Goal: Download file/media

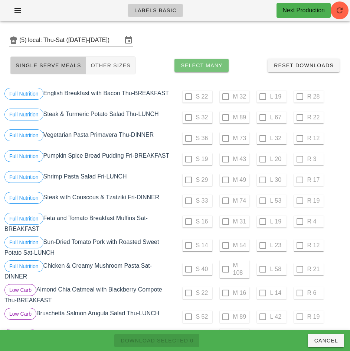
click at [208, 65] on span "Select Many" at bounding box center [201, 65] width 42 height 6
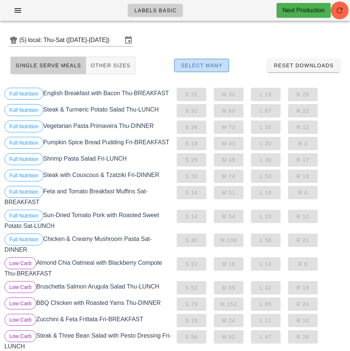
click at [208, 64] on span "Select Many" at bounding box center [201, 65] width 42 height 6
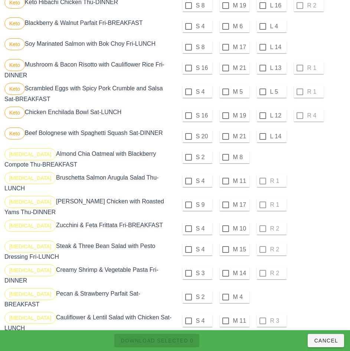
scroll to position [523, 0]
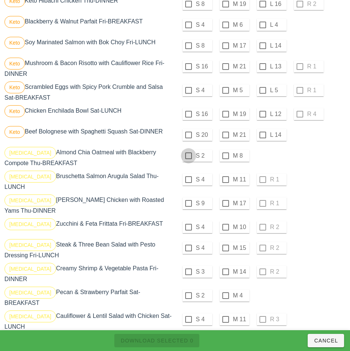
click at [188, 159] on div at bounding box center [188, 155] width 13 height 13
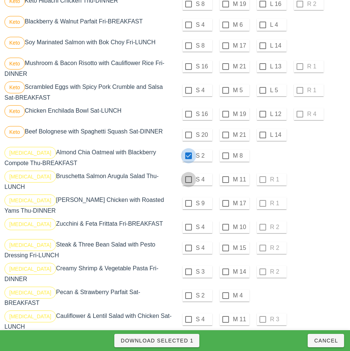
click at [188, 182] on div at bounding box center [188, 179] width 13 height 13
checkbox input "true"
click at [189, 209] on div at bounding box center [188, 203] width 13 height 13
checkbox input "true"
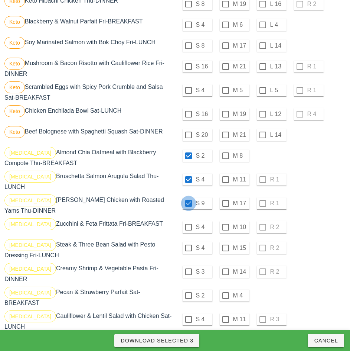
click at [188, 227] on div at bounding box center [188, 227] width 13 height 13
checkbox input "true"
click at [226, 248] on div at bounding box center [225, 247] width 13 height 13
click at [225, 272] on div at bounding box center [225, 271] width 13 height 13
checkbox input "true"
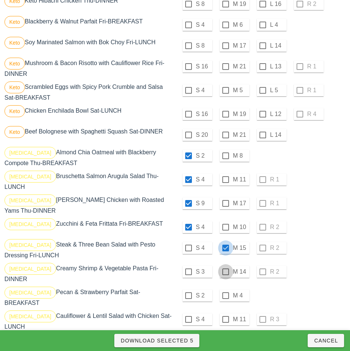
checkbox input "true"
click at [225, 292] on div at bounding box center [225, 295] width 13 height 13
click at [225, 313] on div at bounding box center [225, 319] width 13 height 13
checkbox input "true"
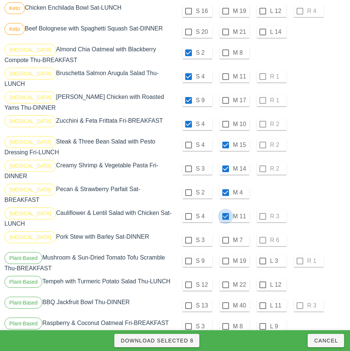
scroll to position [630, 0]
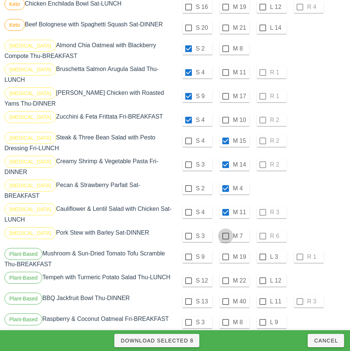
click at [225, 230] on div at bounding box center [225, 236] width 13 height 13
checkbox input "true"
click at [185, 342] on span "Download Selected 9" at bounding box center [156, 340] width 73 height 6
checkbox input "false"
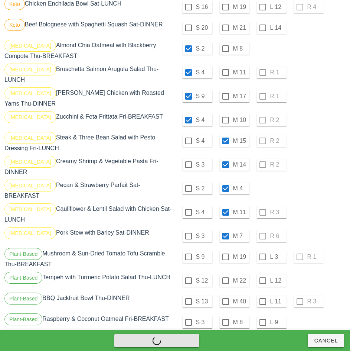
checkbox input "false"
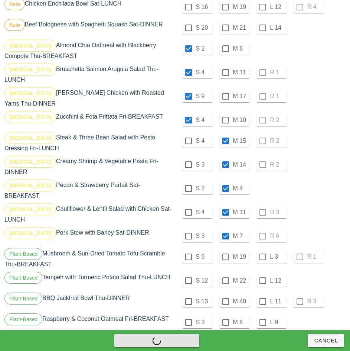
checkbox input "false"
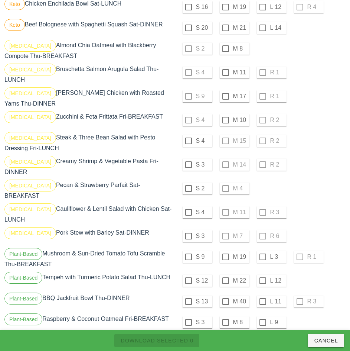
click at [225, 52] on div at bounding box center [225, 48] width 13 height 13
click at [225, 75] on div at bounding box center [225, 72] width 13 height 13
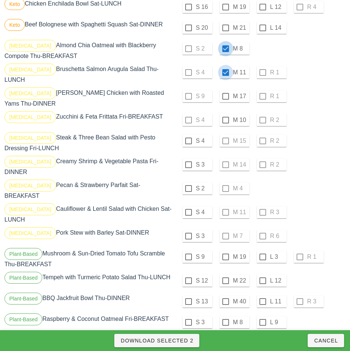
checkbox input "true"
click at [225, 96] on div at bounding box center [225, 96] width 13 height 13
checkbox input "true"
click at [225, 120] on div at bounding box center [225, 120] width 13 height 13
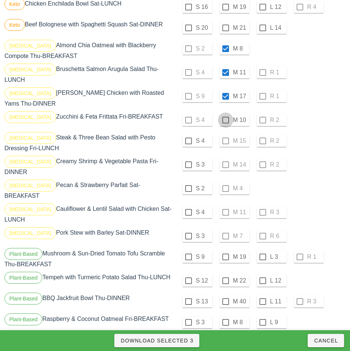
checkbox input "true"
click at [188, 141] on div at bounding box center [188, 140] width 13 height 13
click at [188, 165] on div at bounding box center [188, 164] width 13 height 13
checkbox input "true"
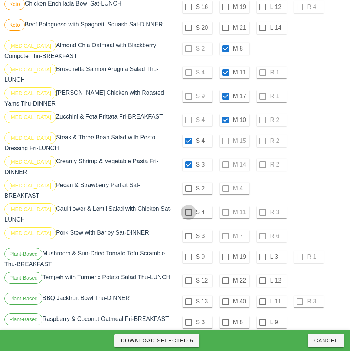
click at [189, 186] on div at bounding box center [188, 188] width 13 height 13
click at [188, 206] on div at bounding box center [188, 212] width 13 height 13
checkbox input "true"
click at [189, 230] on div at bounding box center [188, 236] width 13 height 13
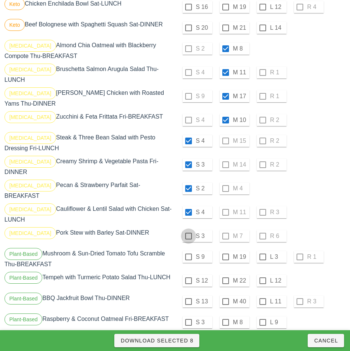
checkbox input "true"
click at [189, 341] on span "Download Selected 9" at bounding box center [156, 340] width 73 height 6
checkbox input "false"
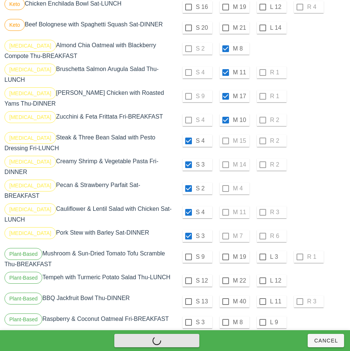
checkbox input "false"
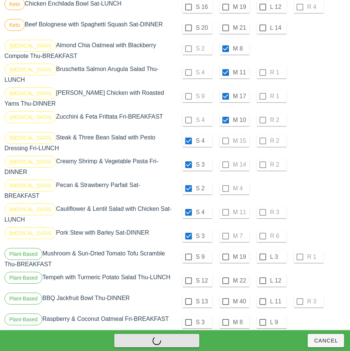
checkbox input "false"
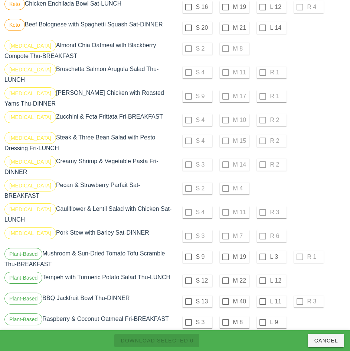
click at [310, 185] on div "S 2 M 4" at bounding box center [261, 188] width 169 height 18
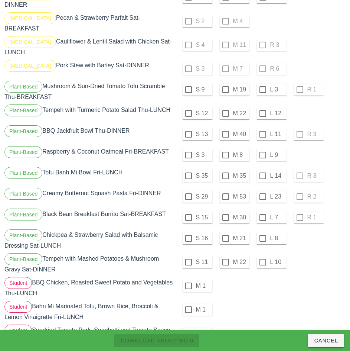
scroll to position [820, 0]
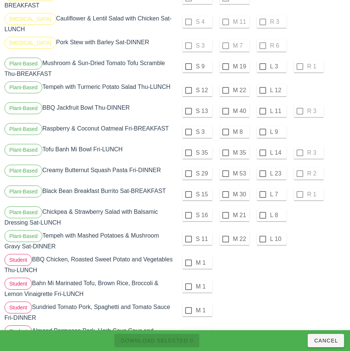
click at [234, 63] on label "M 19" at bounding box center [240, 66] width 15 height 7
checkbox input "true"
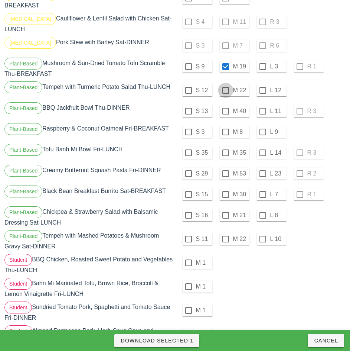
click at [225, 84] on div at bounding box center [225, 90] width 13 height 13
checkbox input "true"
click at [225, 105] on div at bounding box center [225, 111] width 13 height 13
checkbox input "true"
click at [225, 126] on div at bounding box center [225, 132] width 13 height 13
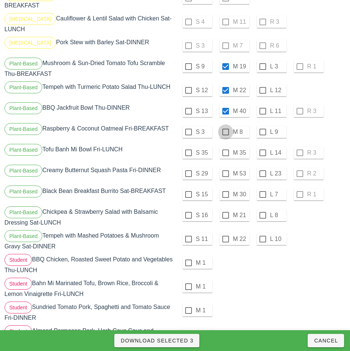
checkbox input "true"
click at [224, 146] on div at bounding box center [225, 152] width 13 height 13
checkbox input "true"
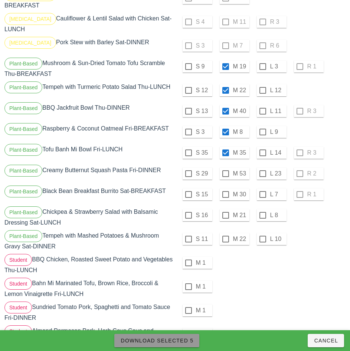
click at [168, 340] on span "Download Selected 5" at bounding box center [156, 340] width 73 height 6
checkbox input "false"
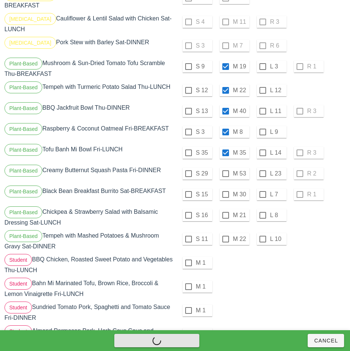
checkbox input "false"
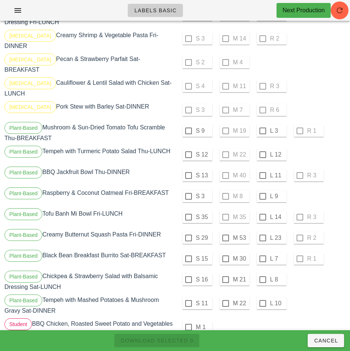
scroll to position [755, 0]
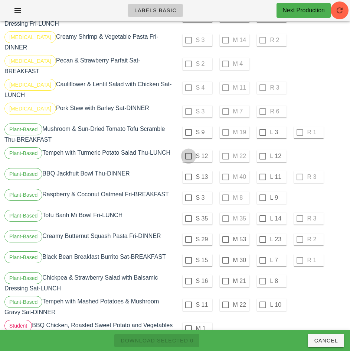
click at [189, 126] on div at bounding box center [188, 132] width 13 height 13
click at [189, 150] on div at bounding box center [188, 156] width 13 height 13
checkbox input "true"
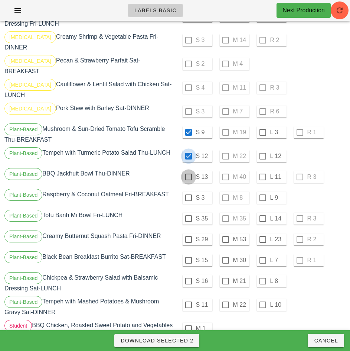
click at [189, 170] on div at bounding box center [188, 176] width 13 height 13
click at [188, 191] on div at bounding box center [188, 197] width 13 height 13
checkbox input "true"
click at [189, 212] on div at bounding box center [188, 218] width 13 height 13
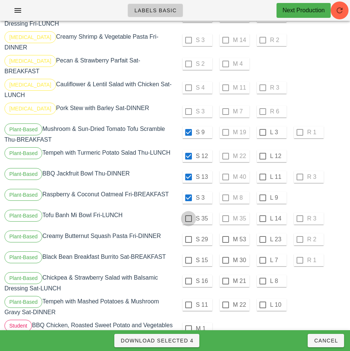
checkbox input "true"
click at [183, 339] on span "Download Selected 5" at bounding box center [156, 340] width 73 height 6
checkbox input "false"
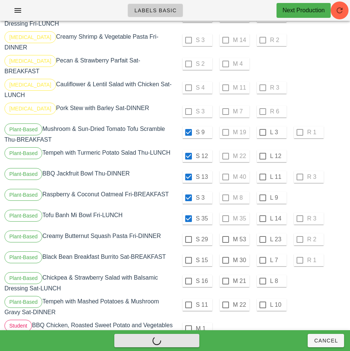
checkbox input "false"
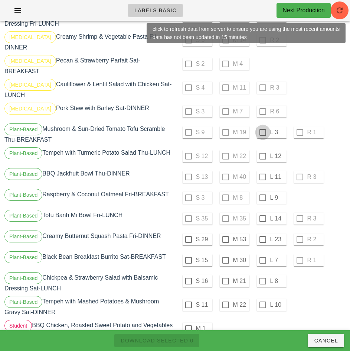
click at [263, 126] on div at bounding box center [263, 132] width 13 height 13
checkbox input "true"
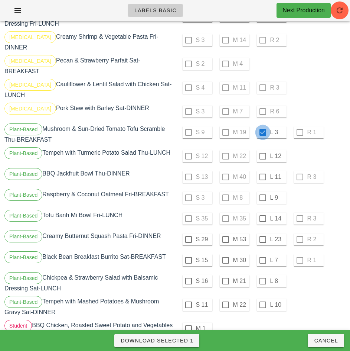
click at [263, 150] on div at bounding box center [263, 156] width 13 height 13
checkbox input "true"
click at [263, 170] on div at bounding box center [263, 176] width 13 height 13
checkbox input "true"
click at [262, 191] on div at bounding box center [263, 197] width 13 height 13
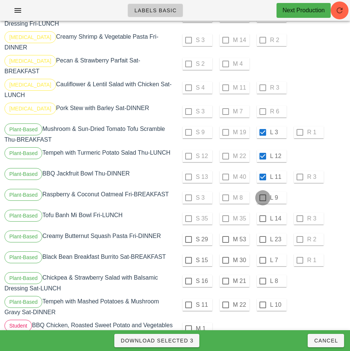
checkbox input "true"
click at [264, 212] on div at bounding box center [263, 218] width 13 height 13
checkbox input "true"
click at [186, 341] on span "Download Selected 5" at bounding box center [156, 340] width 73 height 6
checkbox input "false"
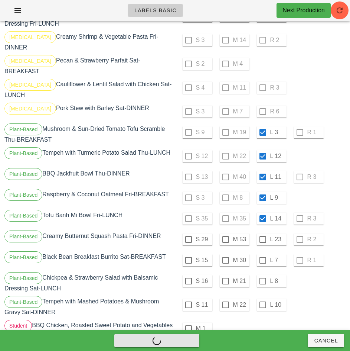
checkbox input "false"
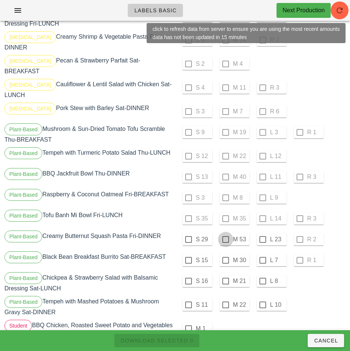
click at [226, 233] on div at bounding box center [225, 239] width 13 height 13
checkbox input "true"
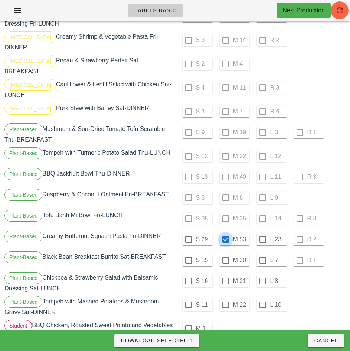
click at [188, 254] on div at bounding box center [188, 260] width 13 height 13
checkbox input "true"
click at [188, 274] on div at bounding box center [188, 280] width 13 height 13
checkbox input "true"
click at [188, 298] on div at bounding box center [188, 304] width 13 height 13
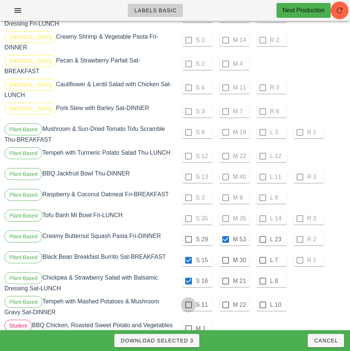
checkbox input "true"
click at [185, 342] on span "Download Selected 4" at bounding box center [156, 340] width 73 height 6
checkbox input "false"
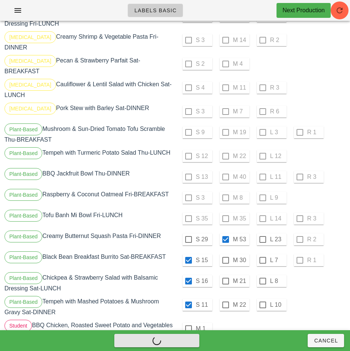
checkbox input "false"
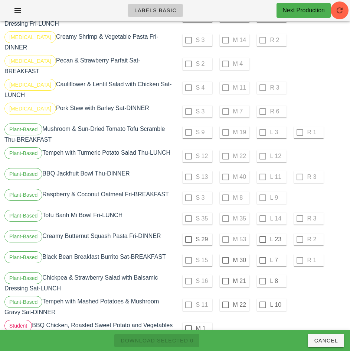
click at [188, 233] on div at bounding box center [188, 239] width 13 height 13
click at [225, 254] on div at bounding box center [225, 260] width 13 height 13
checkbox input "true"
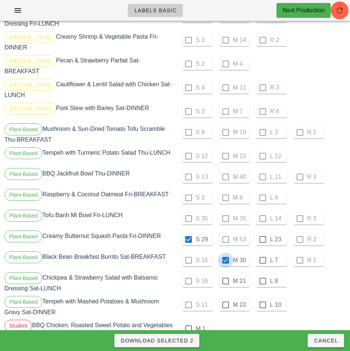
click at [225, 274] on div at bounding box center [225, 280] width 13 height 13
click at [227, 274] on div at bounding box center [225, 280] width 13 height 13
checkbox input "false"
click at [263, 274] on div at bounding box center [263, 280] width 13 height 13
checkbox input "true"
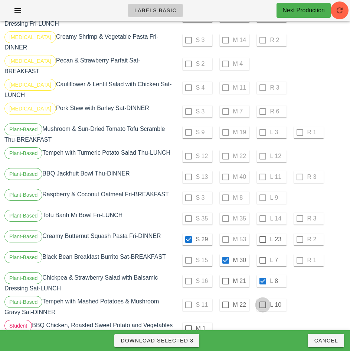
click at [261, 298] on div at bounding box center [263, 304] width 13 height 13
checkbox input "true"
click at [180, 340] on span "Download Selected 4" at bounding box center [156, 340] width 73 height 6
checkbox input "false"
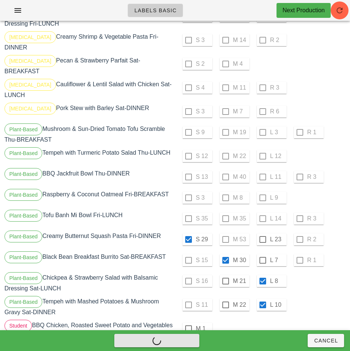
checkbox input "false"
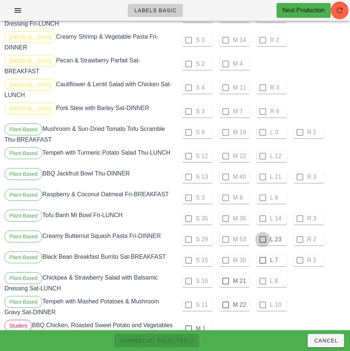
click at [263, 233] on div at bounding box center [263, 239] width 13 height 13
checkbox input "true"
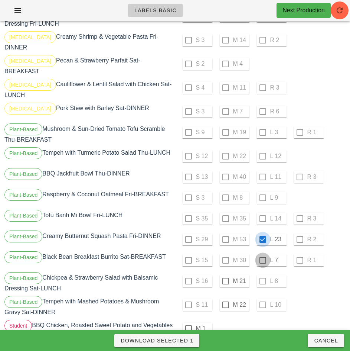
click at [263, 254] on div at bounding box center [263, 260] width 13 height 13
checkbox input "true"
click at [225, 274] on div at bounding box center [225, 280] width 13 height 13
checkbox input "true"
click at [225, 298] on div at bounding box center [225, 304] width 13 height 13
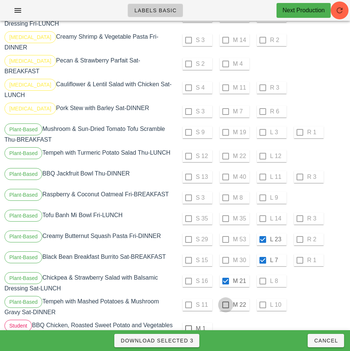
checkbox input "true"
click at [186, 340] on span "Download Selected 4" at bounding box center [156, 340] width 73 height 6
checkbox input "false"
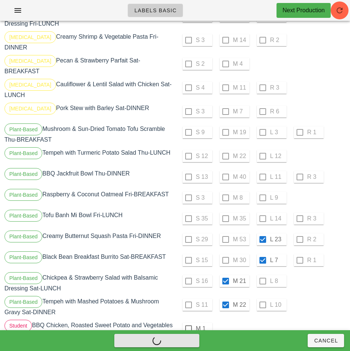
checkbox input "false"
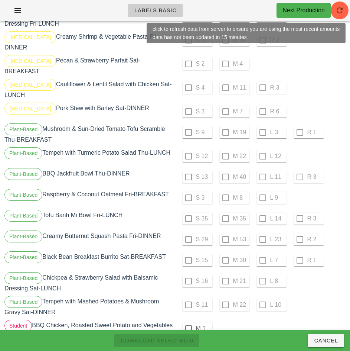
click at [312, 307] on div "S 11 M 22 L 10" at bounding box center [261, 306] width 172 height 24
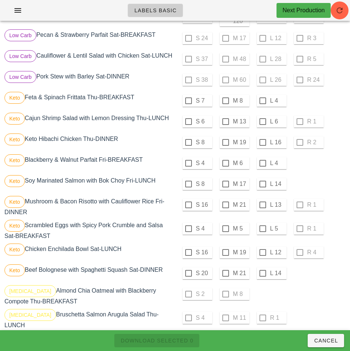
scroll to position [384, 0]
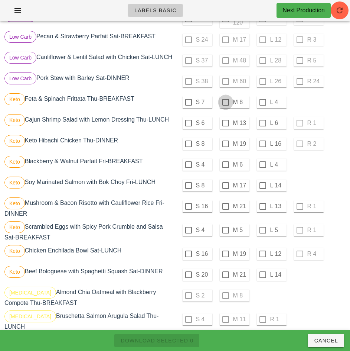
click at [225, 105] on div at bounding box center [225, 102] width 13 height 13
checkbox input "true"
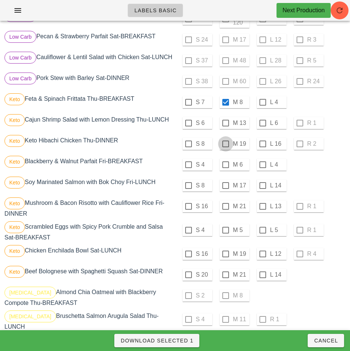
click at [225, 125] on div at bounding box center [225, 123] width 13 height 13
click at [226, 146] on div at bounding box center [225, 143] width 13 height 13
checkbox input "true"
click at [225, 167] on div at bounding box center [225, 164] width 13 height 13
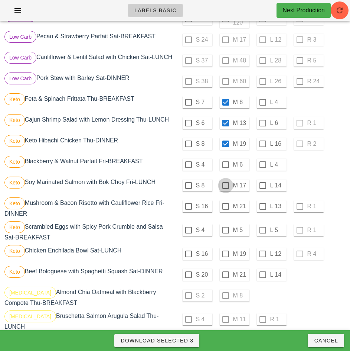
click at [225, 188] on div at bounding box center [225, 185] width 13 height 13
checkbox input "true"
click at [263, 209] on div at bounding box center [263, 206] width 13 height 13
checkbox input "true"
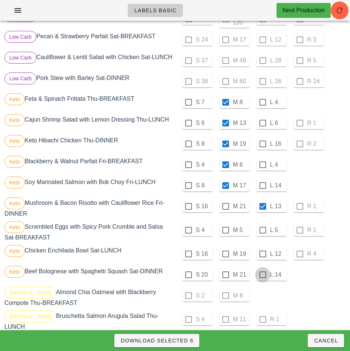
click at [263, 233] on div at bounding box center [263, 230] width 13 height 13
click at [263, 257] on div at bounding box center [263, 253] width 13 height 13
click at [263, 277] on div at bounding box center [263, 274] width 13 height 13
checkbox input "true"
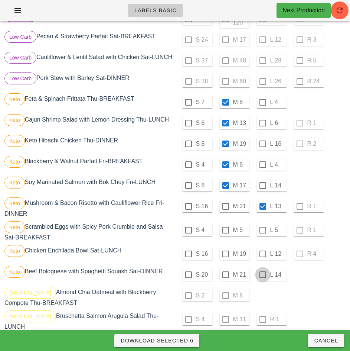
checkbox input "true"
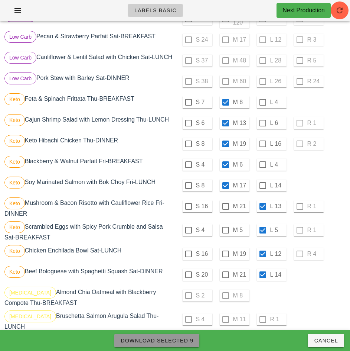
click at [186, 342] on span "Download Selected 9" at bounding box center [156, 340] width 73 height 6
checkbox input "false"
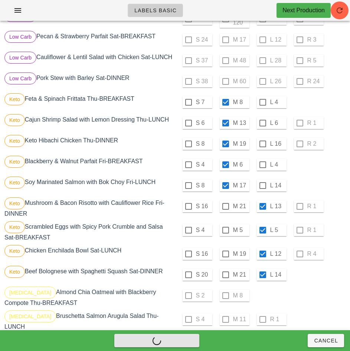
checkbox input "false"
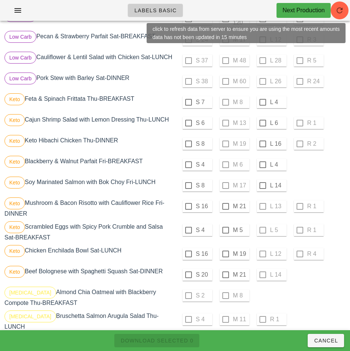
click at [327, 173] on div "S 4 M 6 L 4" at bounding box center [261, 165] width 169 height 18
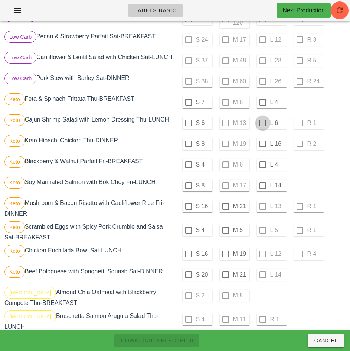
click at [263, 105] on div at bounding box center [263, 102] width 13 height 13
click at [263, 126] on div at bounding box center [263, 123] width 13 height 13
checkbox input "true"
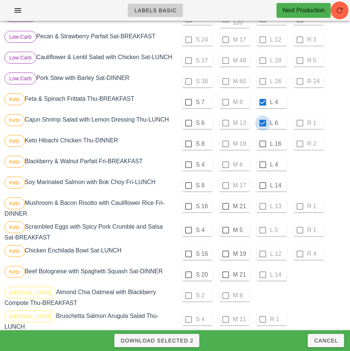
click at [263, 146] on div at bounding box center [263, 143] width 13 height 13
checkbox input "true"
click at [262, 167] on div at bounding box center [263, 164] width 13 height 13
checkbox input "true"
click at [263, 188] on div at bounding box center [263, 185] width 13 height 13
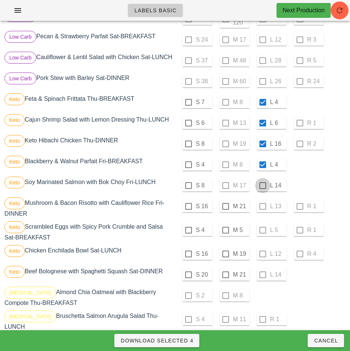
checkbox input "true"
click at [225, 209] on div at bounding box center [225, 206] width 13 height 13
checkbox input "true"
click at [225, 233] on div at bounding box center [225, 230] width 13 height 13
click at [226, 256] on div at bounding box center [225, 253] width 13 height 13
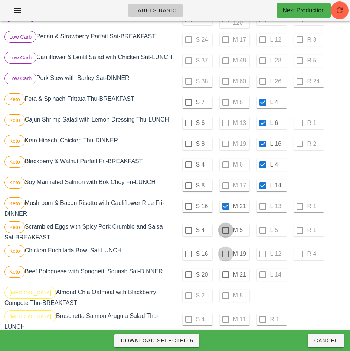
checkbox input "true"
click at [227, 277] on div at bounding box center [225, 274] width 13 height 13
checkbox input "true"
click at [185, 341] on span "Download Selected 9" at bounding box center [156, 340] width 73 height 6
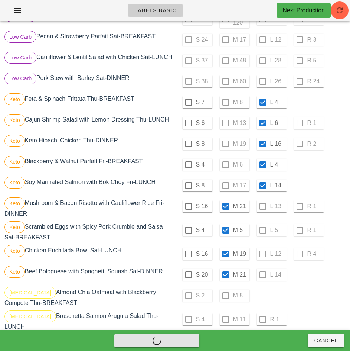
checkbox input "false"
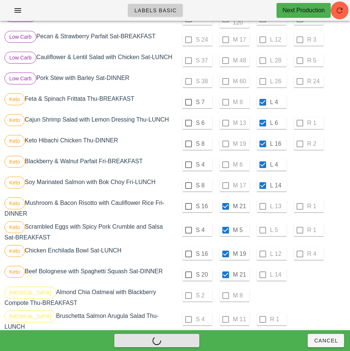
checkbox input "false"
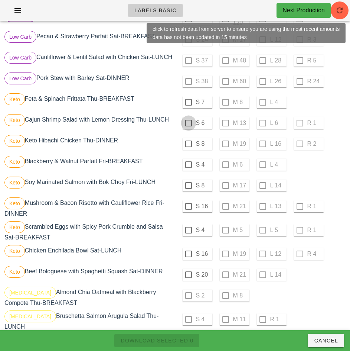
click at [188, 105] on div at bounding box center [188, 102] width 13 height 13
click at [188, 126] on div at bounding box center [188, 123] width 13 height 13
checkbox input "true"
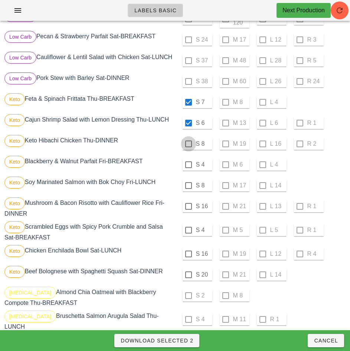
click at [189, 147] on div at bounding box center [188, 143] width 13 height 13
checkbox input "true"
click at [187, 168] on div at bounding box center [188, 164] width 13 height 13
checkbox input "true"
click at [188, 188] on div at bounding box center [188, 185] width 13 height 13
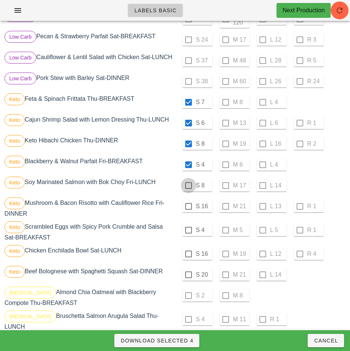
checkbox input "true"
click at [188, 209] on div at bounding box center [188, 206] width 13 height 13
checkbox input "true"
click at [188, 233] on div at bounding box center [188, 230] width 13 height 13
checkbox input "true"
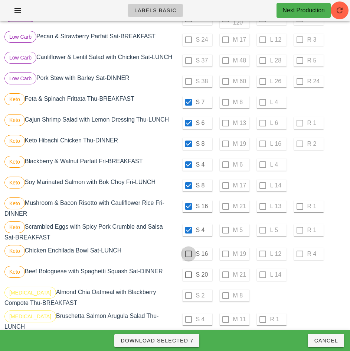
click at [188, 257] on div at bounding box center [188, 253] width 13 height 13
checkbox input "true"
click at [188, 277] on div at bounding box center [188, 274] width 13 height 13
checkbox input "true"
click at [184, 341] on span "Download Selected 9" at bounding box center [156, 340] width 73 height 6
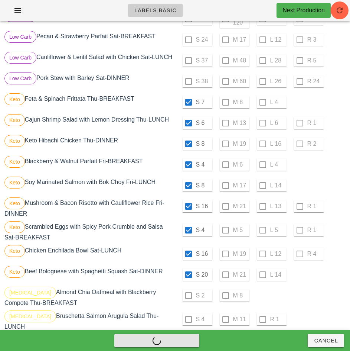
checkbox input "false"
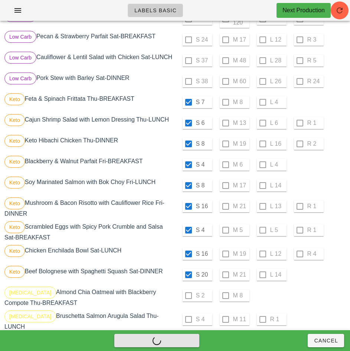
checkbox input "false"
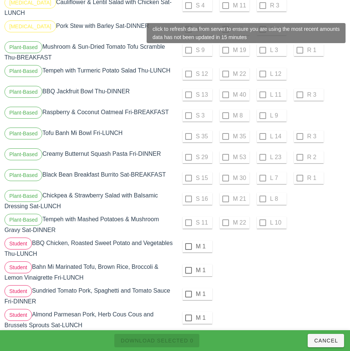
scroll to position [865, 0]
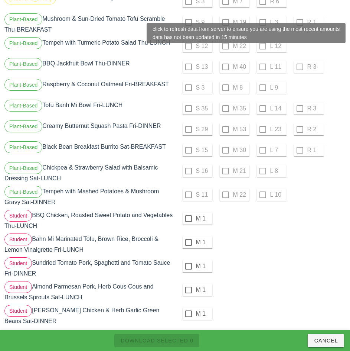
click at [188, 212] on div at bounding box center [188, 218] width 13 height 13
checkbox input "true"
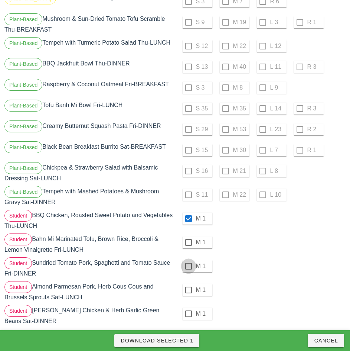
click at [188, 236] on div at bounding box center [188, 242] width 13 height 13
click at [187, 260] on div at bounding box center [188, 266] width 13 height 13
checkbox input "true"
click at [188, 283] on div at bounding box center [188, 289] width 13 height 13
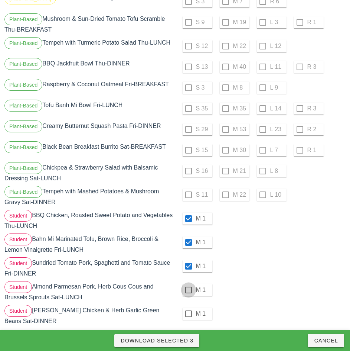
checkbox input "true"
click at [187, 307] on div at bounding box center [188, 313] width 13 height 13
checkbox input "true"
click at [183, 342] on span "Download Selected 5" at bounding box center [156, 340] width 73 height 6
checkbox input "false"
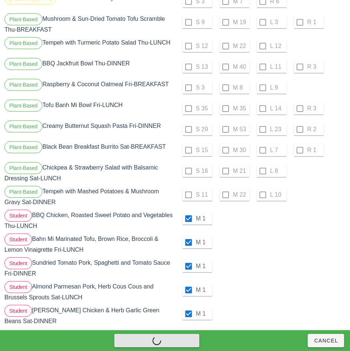
checkbox input "false"
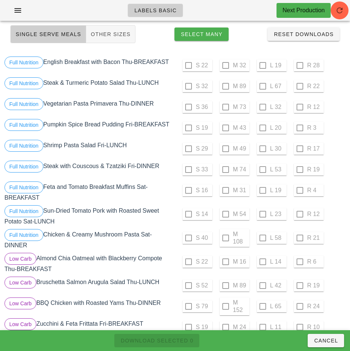
scroll to position [0, 0]
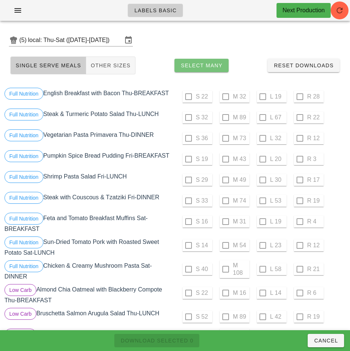
click at [215, 66] on span "Select Many" at bounding box center [201, 65] width 42 height 6
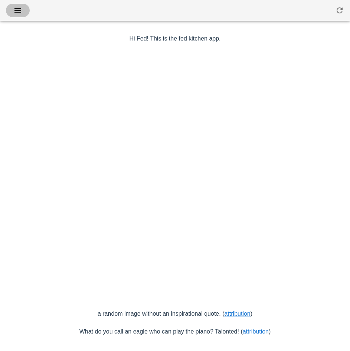
click at [19, 12] on icon "button" at bounding box center [17, 10] width 9 height 9
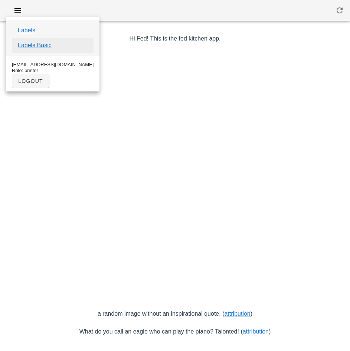
click at [42, 48] on link "Labels Basic" at bounding box center [35, 45] width 34 height 9
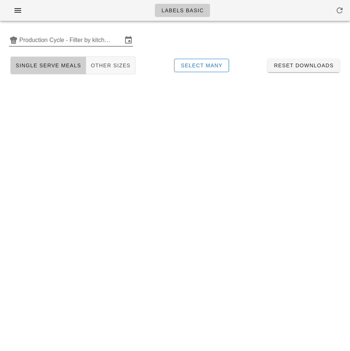
click at [77, 39] on input "Production Cycle - Filter by kitchen production schedules" at bounding box center [70, 40] width 103 height 12
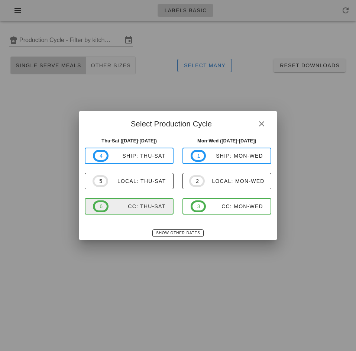
click at [139, 208] on div "CC: Thu-Sat" at bounding box center [136, 206] width 57 height 6
type input "CC: Thu-Sat (Oct 9-Oct 11)"
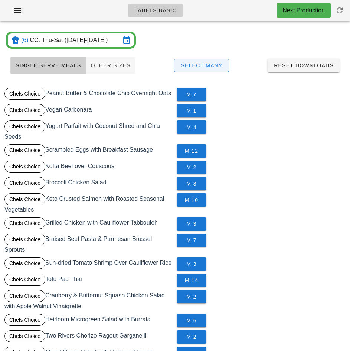
click at [217, 66] on span "Select Many" at bounding box center [201, 65] width 42 height 6
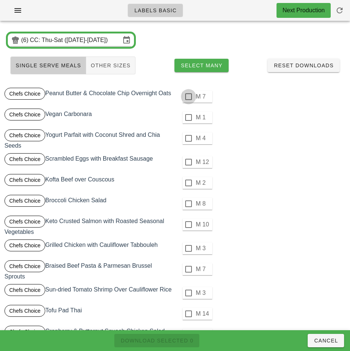
click at [188, 97] on div at bounding box center [188, 96] width 13 height 13
checkbox input "true"
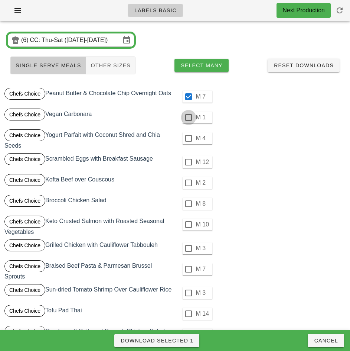
click at [188, 117] on div at bounding box center [188, 117] width 13 height 13
checkbox input "true"
click at [188, 139] on div at bounding box center [188, 138] width 13 height 13
checkbox input "true"
click at [188, 162] on div at bounding box center [188, 162] width 13 height 13
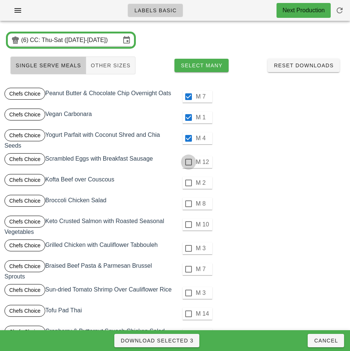
checkbox input "true"
click at [188, 183] on div at bounding box center [188, 182] width 13 height 13
checkbox input "true"
click at [188, 203] on div at bounding box center [188, 203] width 13 height 13
checkbox input "true"
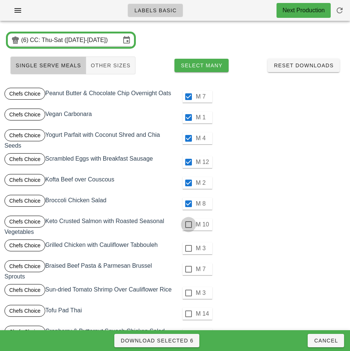
click at [188, 225] on div at bounding box center [188, 224] width 13 height 13
checkbox input "true"
click at [188, 248] on div at bounding box center [188, 248] width 13 height 13
checkbox input "true"
click at [187, 269] on div at bounding box center [188, 269] width 13 height 13
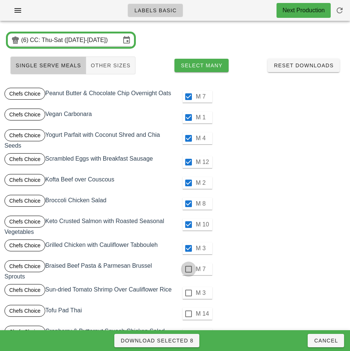
checkbox input "true"
click at [188, 293] on div at bounding box center [188, 292] width 13 height 13
checkbox input "true"
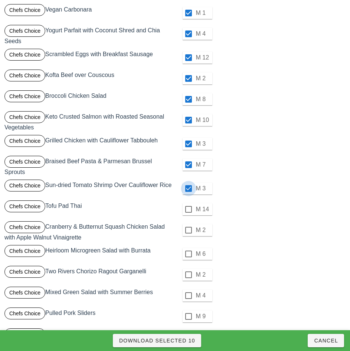
scroll to position [114, 0]
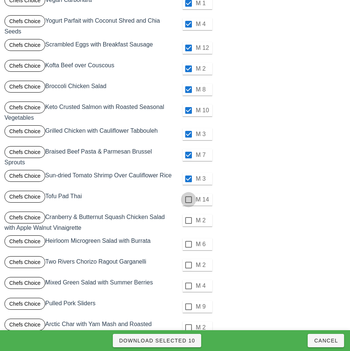
click at [187, 205] on div at bounding box center [188, 199] width 13 height 13
checkbox input "true"
click at [188, 220] on div at bounding box center [188, 220] width 13 height 13
checkbox input "true"
click at [188, 245] on div at bounding box center [188, 244] width 13 height 13
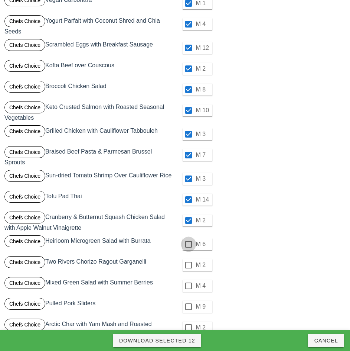
checkbox input "true"
click at [188, 263] on div at bounding box center [188, 264] width 13 height 13
checkbox input "true"
click at [188, 286] on div at bounding box center [188, 285] width 13 height 13
checkbox input "true"
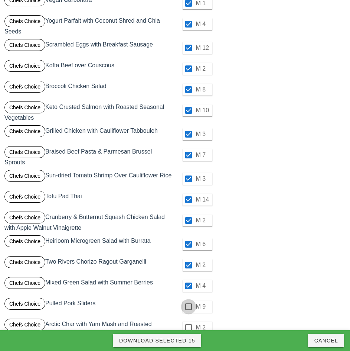
click at [188, 306] on div at bounding box center [188, 306] width 13 height 13
checkbox input "true"
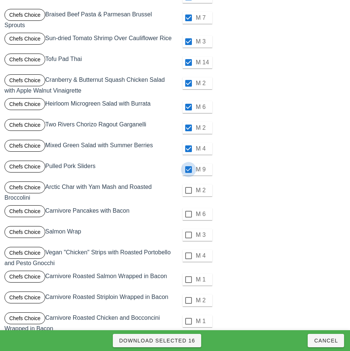
scroll to position [253, 0]
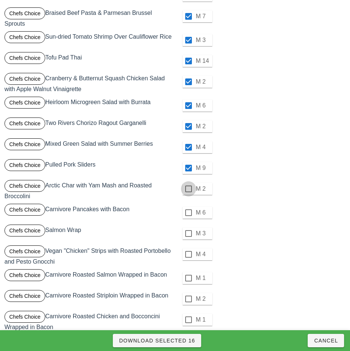
click at [188, 189] on div at bounding box center [188, 188] width 13 height 13
checkbox input "true"
click at [189, 214] on div at bounding box center [188, 212] width 13 height 13
checkbox input "true"
click at [188, 233] on div at bounding box center [188, 233] width 13 height 13
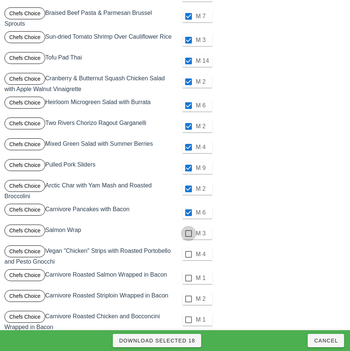
checkbox input "true"
click at [188, 254] on div at bounding box center [188, 254] width 13 height 13
checkbox input "true"
click at [189, 277] on div at bounding box center [188, 277] width 13 height 13
checkbox input "true"
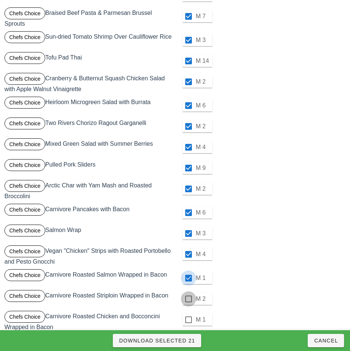
click at [188, 299] on div at bounding box center [188, 298] width 13 height 13
checkbox input "true"
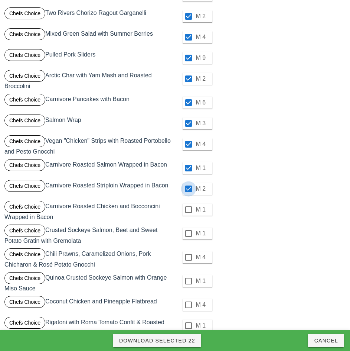
scroll to position [363, 0]
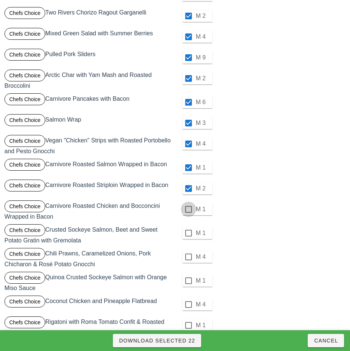
click at [188, 209] on div at bounding box center [188, 209] width 13 height 13
checkbox input "true"
click at [188, 233] on div at bounding box center [188, 233] width 13 height 13
checkbox input "true"
click at [188, 256] on div at bounding box center [188, 256] width 13 height 13
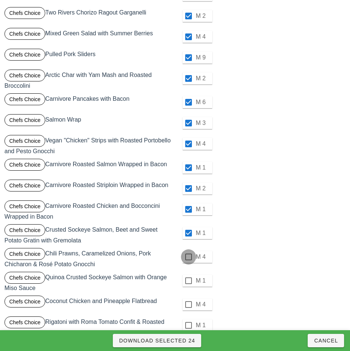
checkbox input "true"
click at [188, 280] on div at bounding box center [188, 280] width 13 height 13
checkbox input "true"
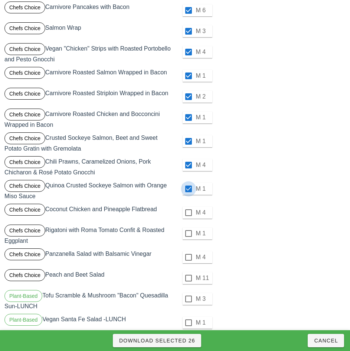
scroll to position [460, 0]
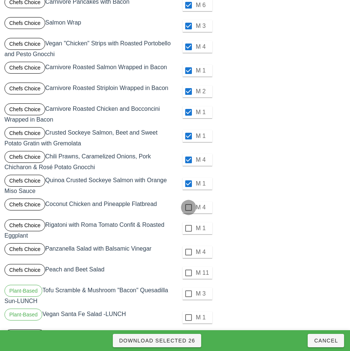
click at [188, 207] on div at bounding box center [188, 207] width 13 height 13
checkbox input "true"
click at [188, 228] on div at bounding box center [188, 228] width 13 height 13
checkbox input "true"
click at [189, 252] on div at bounding box center [188, 251] width 13 height 13
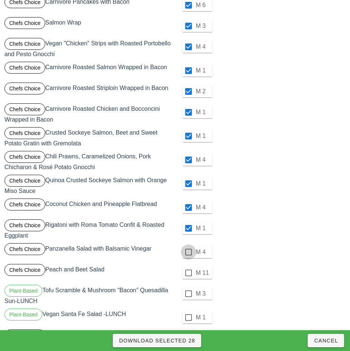
checkbox input "true"
click at [188, 273] on div at bounding box center [188, 272] width 13 height 13
checkbox input "true"
click at [188, 293] on div at bounding box center [188, 293] width 13 height 13
checkbox input "true"
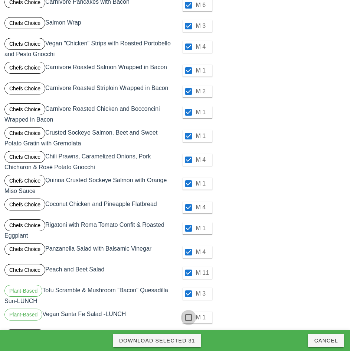
click at [188, 317] on div at bounding box center [188, 317] width 13 height 13
checkbox input "true"
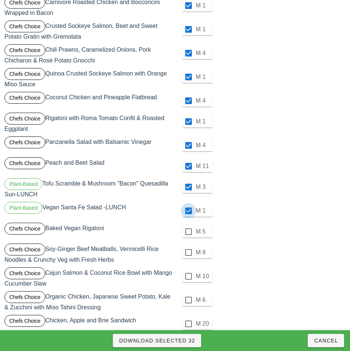
scroll to position [567, 0]
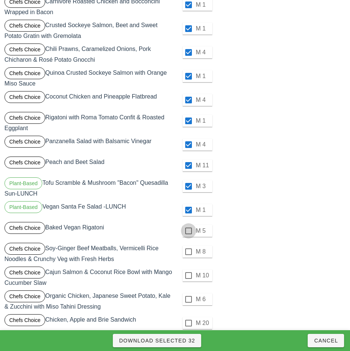
click at [189, 231] on div at bounding box center [188, 230] width 13 height 13
checkbox input "true"
click at [188, 251] on div at bounding box center [188, 251] width 13 height 13
checkbox input "true"
click at [189, 276] on div at bounding box center [188, 275] width 13 height 13
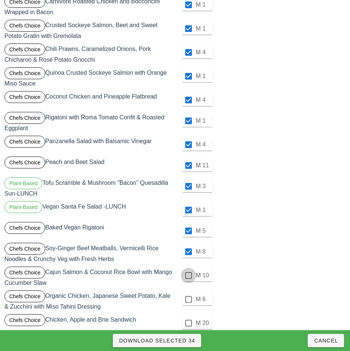
checkbox input "true"
click at [188, 299] on div at bounding box center [188, 299] width 13 height 13
checkbox input "true"
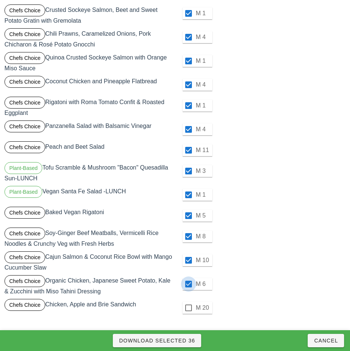
scroll to position [582, 0]
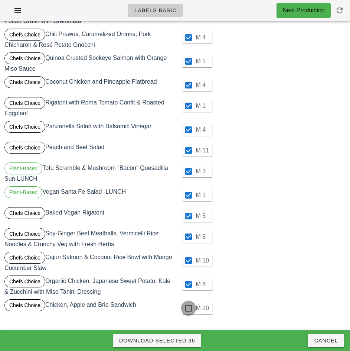
click at [188, 308] on div at bounding box center [188, 308] width 13 height 13
checkbox input "true"
click at [184, 339] on span "Download Selected 37" at bounding box center [157, 340] width 77 height 6
checkbox input "false"
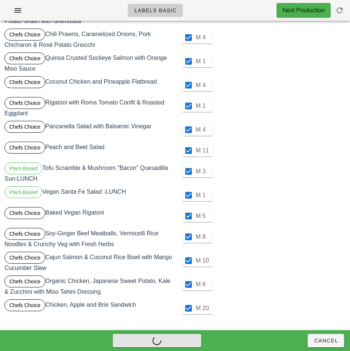
checkbox input "false"
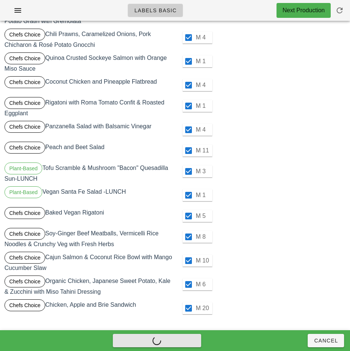
checkbox input "false"
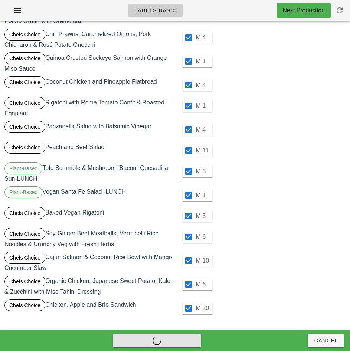
checkbox input "false"
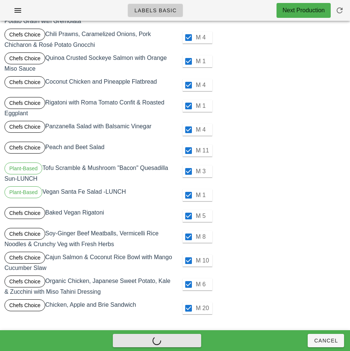
checkbox input "false"
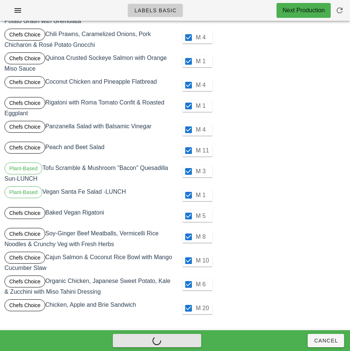
checkbox input "false"
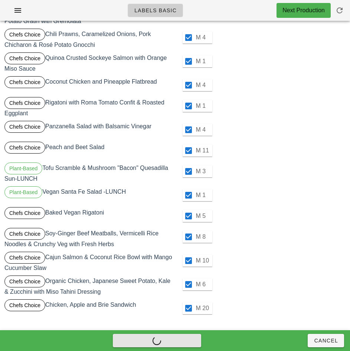
checkbox input "false"
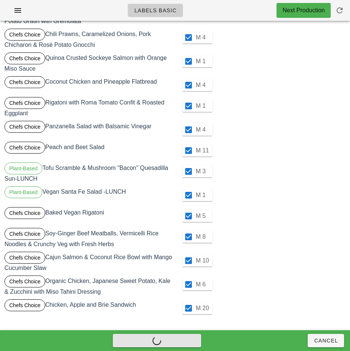
checkbox input "false"
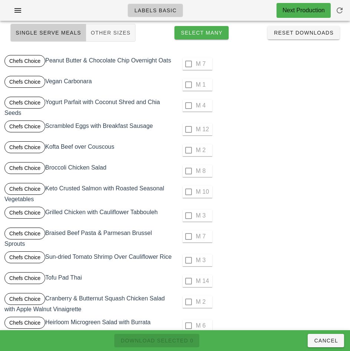
scroll to position [0, 0]
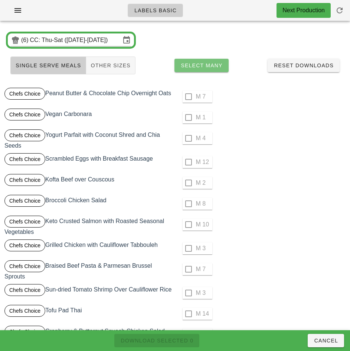
click at [215, 64] on span "Select Many" at bounding box center [201, 65] width 42 height 6
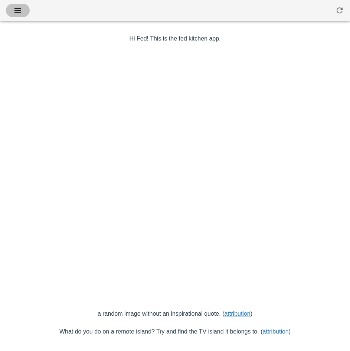
click at [17, 11] on icon "button" at bounding box center [17, 10] width 9 height 9
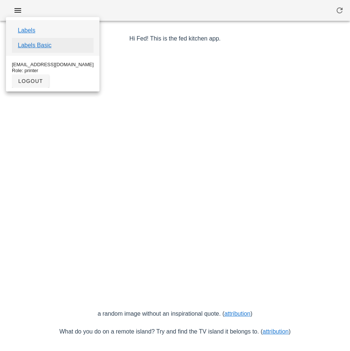
click at [42, 46] on link "Labels Basic" at bounding box center [35, 45] width 34 height 9
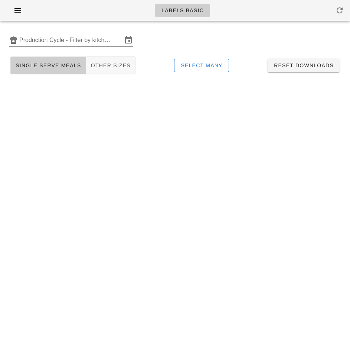
click at [69, 39] on input "Production Cycle - Filter by kitchen production schedules" at bounding box center [70, 40] width 103 height 12
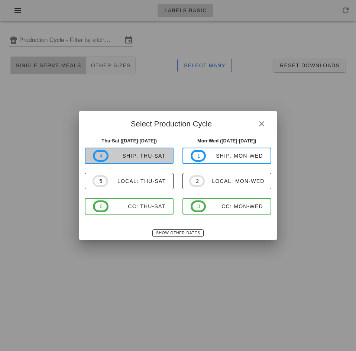
click at [137, 156] on div "ship: Thu-Sat" at bounding box center [136, 156] width 57 height 6
type input "ship: Thu-Sat (Oct 9-Oct 11)"
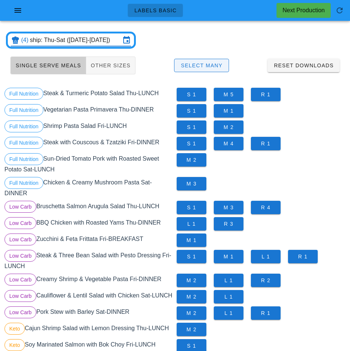
click at [211, 66] on span "Select Many" at bounding box center [201, 65] width 42 height 6
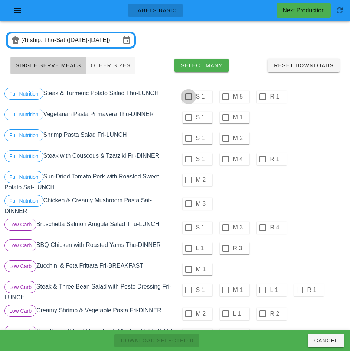
click at [188, 97] on div at bounding box center [188, 96] width 13 height 13
checkbox input "true"
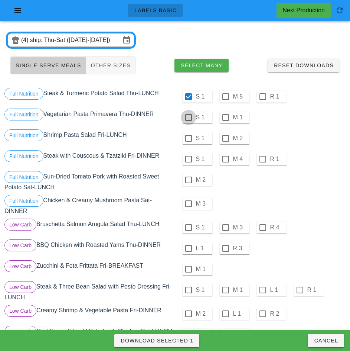
click at [188, 117] on div at bounding box center [188, 117] width 13 height 13
checkbox input "true"
click at [189, 137] on div at bounding box center [188, 138] width 13 height 13
checkbox input "true"
click at [189, 159] on div at bounding box center [188, 159] width 13 height 13
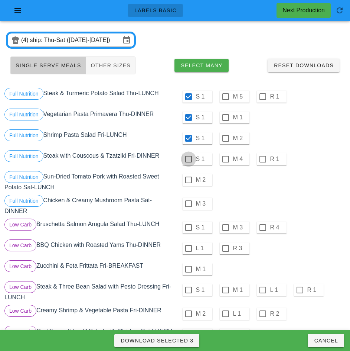
checkbox input "true"
click at [188, 180] on div at bounding box center [188, 179] width 13 height 13
checkbox input "true"
click at [188, 204] on div at bounding box center [188, 203] width 13 height 13
checkbox input "true"
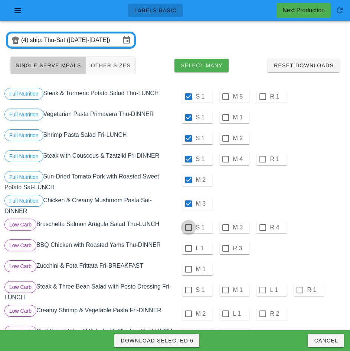
click at [188, 227] on div at bounding box center [188, 227] width 13 height 13
checkbox input "true"
click at [188, 248] on div at bounding box center [188, 248] width 13 height 13
checkbox input "true"
click at [188, 269] on div at bounding box center [188, 269] width 13 height 13
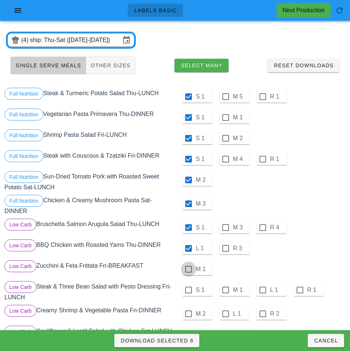
checkbox input "true"
click at [188, 290] on div at bounding box center [188, 289] width 13 height 13
checkbox input "true"
click at [188, 313] on div at bounding box center [188, 313] width 13 height 13
checkbox input "true"
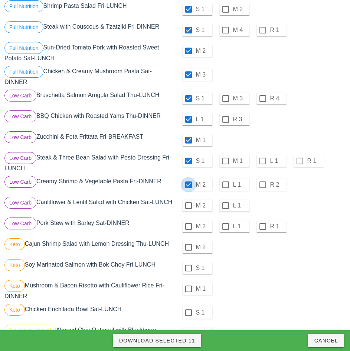
scroll to position [139, 0]
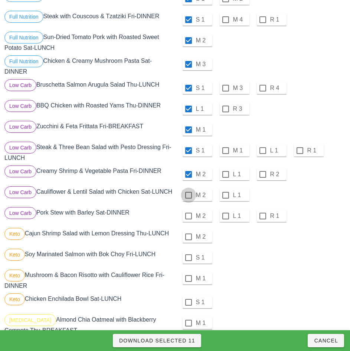
click at [188, 195] on div at bounding box center [188, 195] width 13 height 13
checkbox input "true"
click at [188, 219] on div at bounding box center [188, 215] width 13 height 13
checkbox input "true"
click at [189, 238] on div at bounding box center [188, 236] width 13 height 13
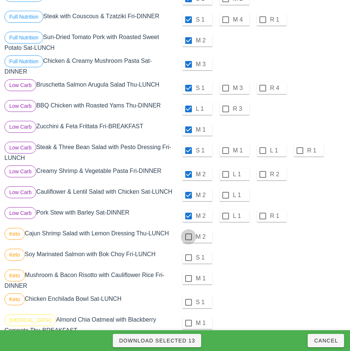
checkbox input "true"
click at [188, 260] on div at bounding box center [188, 257] width 13 height 13
checkbox input "true"
click at [189, 280] on div at bounding box center [188, 278] width 13 height 13
checkbox input "true"
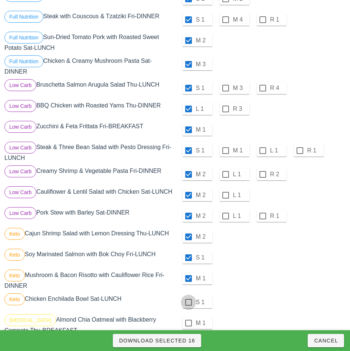
click at [189, 304] on div at bounding box center [188, 302] width 13 height 13
checkbox input "true"
click at [188, 326] on div at bounding box center [188, 322] width 13 height 13
checkbox input "true"
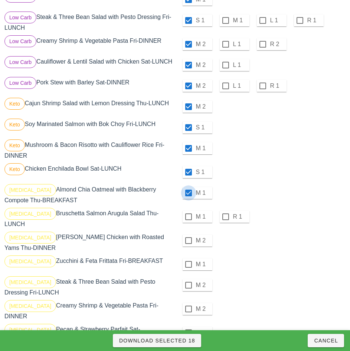
scroll to position [272, 0]
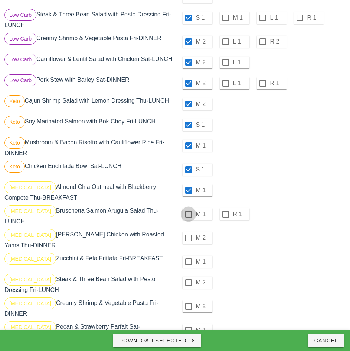
click at [188, 217] on div at bounding box center [188, 214] width 13 height 13
checkbox input "true"
click at [188, 238] on div at bounding box center [188, 237] width 13 height 13
checkbox input "true"
click at [188, 260] on div at bounding box center [188, 261] width 13 height 13
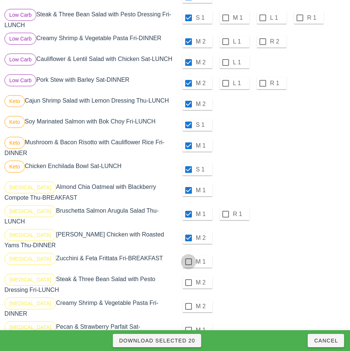
checkbox input "true"
click at [188, 282] on div at bounding box center [188, 282] width 13 height 13
checkbox input "true"
click at [188, 306] on div at bounding box center [188, 306] width 13 height 13
checkbox input "true"
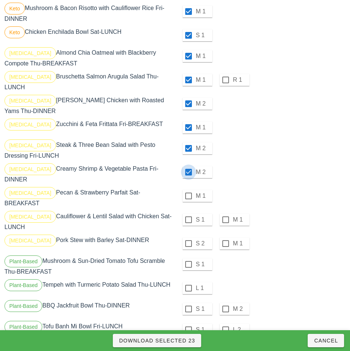
scroll to position [419, 0]
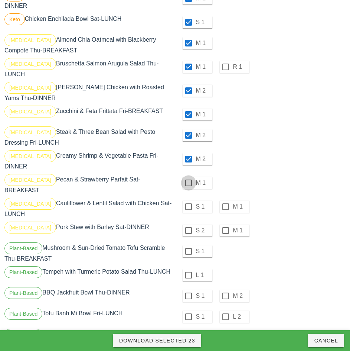
click at [188, 178] on div at bounding box center [188, 182] width 13 height 13
checkbox input "true"
click at [189, 202] on div at bounding box center [188, 206] width 13 height 13
checkbox input "true"
click at [188, 224] on div at bounding box center [188, 230] width 13 height 13
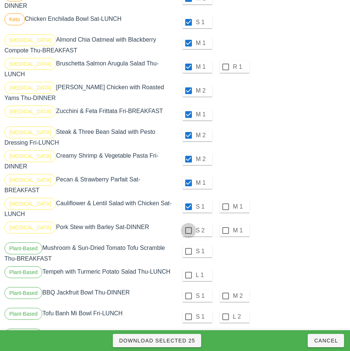
checkbox input "true"
click at [188, 245] on div at bounding box center [188, 251] width 13 height 13
checkbox input "true"
click at [189, 269] on div at bounding box center [188, 275] width 13 height 13
checkbox input "true"
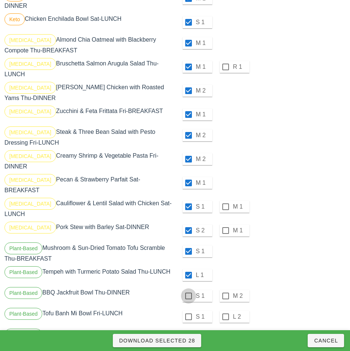
click at [188, 289] on div at bounding box center [188, 295] width 13 height 13
checkbox input "true"
click at [188, 310] on div at bounding box center [188, 316] width 13 height 13
checkbox input "true"
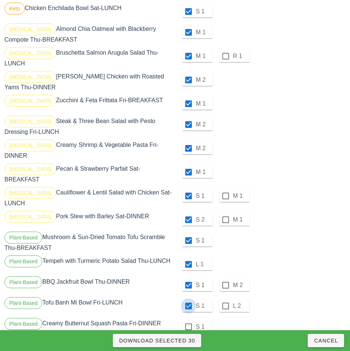
scroll to position [440, 0]
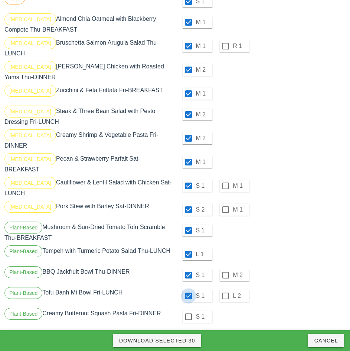
click at [188, 310] on div at bounding box center [188, 316] width 13 height 13
checkbox input "true"
click at [185, 339] on span "Download Selected 31" at bounding box center [157, 340] width 77 height 6
checkbox input "false"
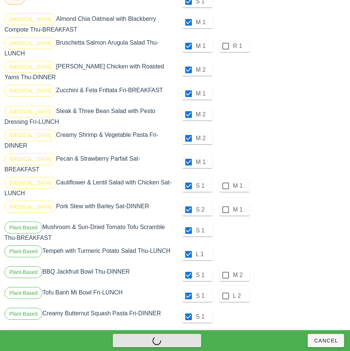
checkbox input "false"
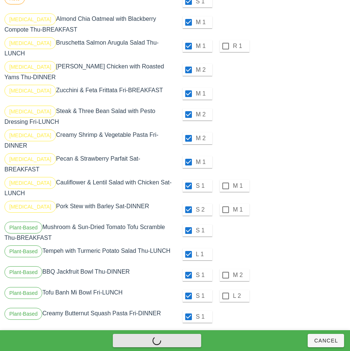
checkbox input "false"
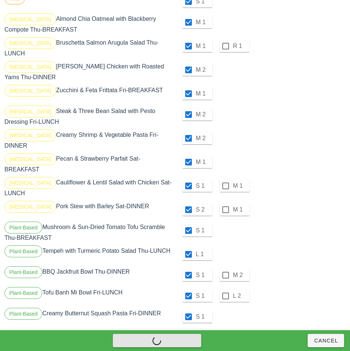
checkbox input "false"
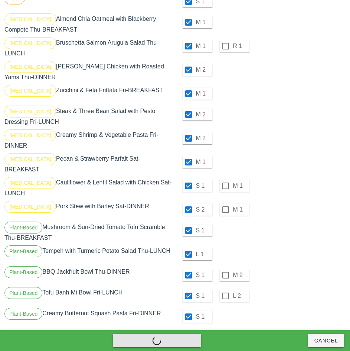
checkbox input "false"
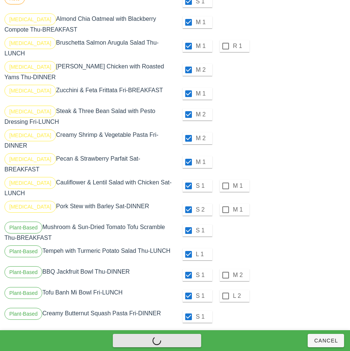
checkbox input "false"
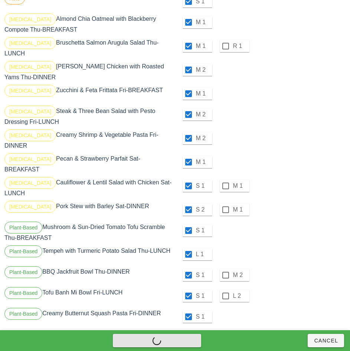
checkbox input "false"
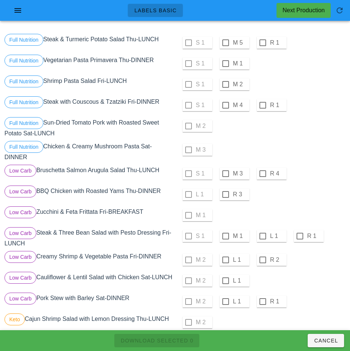
scroll to position [0, 0]
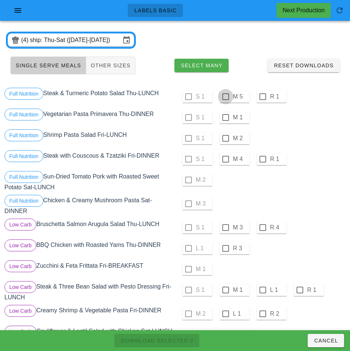
click at [225, 97] on div at bounding box center [225, 96] width 13 height 13
checkbox input "true"
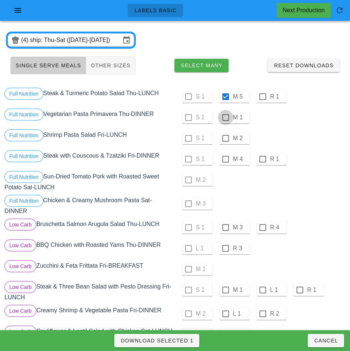
click at [225, 117] on div at bounding box center [225, 117] width 13 height 13
checkbox input "true"
click at [225, 138] on div at bounding box center [225, 138] width 13 height 13
checkbox input "true"
click at [225, 160] on div at bounding box center [225, 159] width 13 height 13
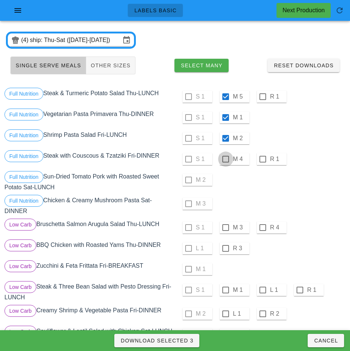
checkbox input "true"
click at [225, 227] on div at bounding box center [225, 227] width 13 height 13
checkbox input "true"
click at [226, 248] on div at bounding box center [225, 248] width 13 height 13
checkbox input "true"
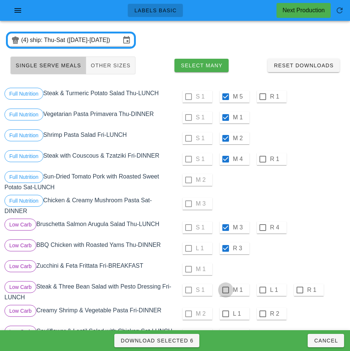
click at [225, 290] on div at bounding box center [225, 289] width 13 height 13
checkbox input "true"
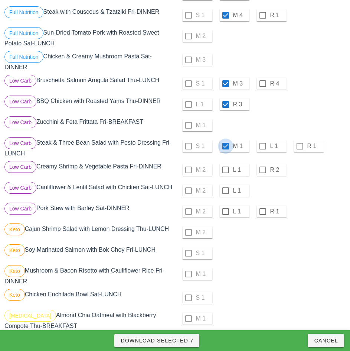
scroll to position [144, 0]
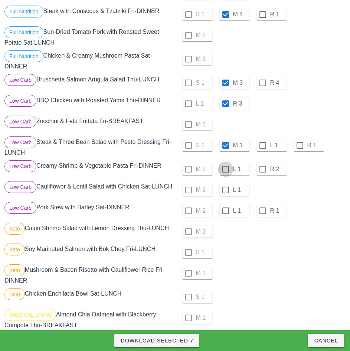
click at [225, 169] on div at bounding box center [225, 169] width 13 height 13
checkbox input "true"
click at [225, 190] on div at bounding box center [225, 189] width 13 height 13
checkbox input "true"
click at [225, 214] on div at bounding box center [225, 210] width 13 height 13
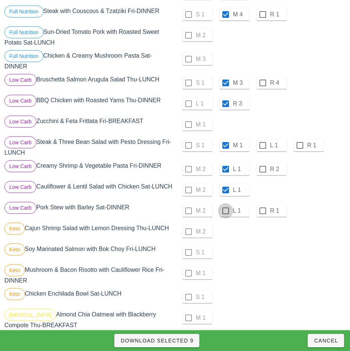
checkbox input "true"
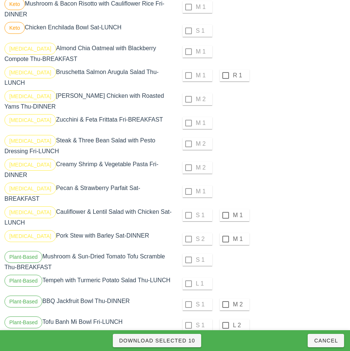
scroll to position [411, 0]
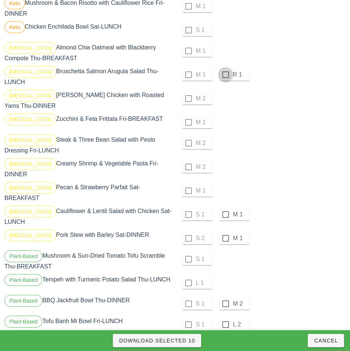
click at [226, 78] on div at bounding box center [225, 74] width 13 height 13
checkbox input "true"
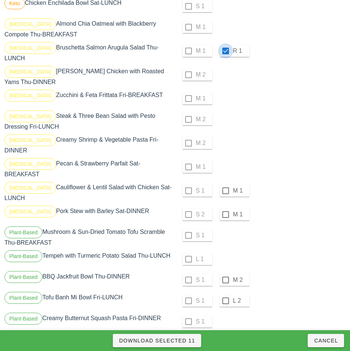
scroll to position [440, 0]
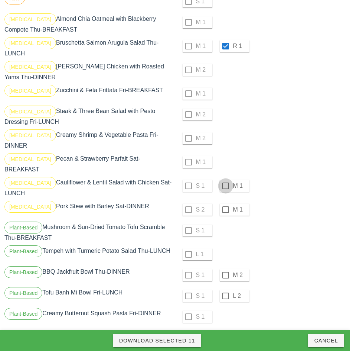
click at [225, 180] on div at bounding box center [225, 185] width 13 height 13
checkbox input "true"
click at [225, 203] on div at bounding box center [225, 209] width 13 height 13
checkbox input "true"
click at [227, 269] on div at bounding box center [225, 275] width 13 height 13
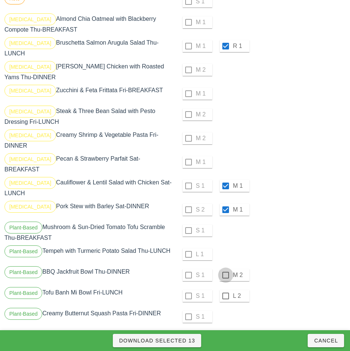
checkbox input "true"
click at [225, 289] on div at bounding box center [225, 295] width 13 height 13
checkbox input "true"
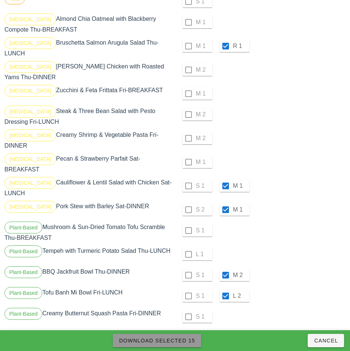
click at [183, 342] on span "Download Selected 15" at bounding box center [157, 340] width 77 height 6
checkbox input "false"
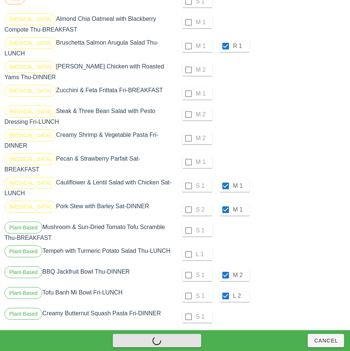
checkbox input "false"
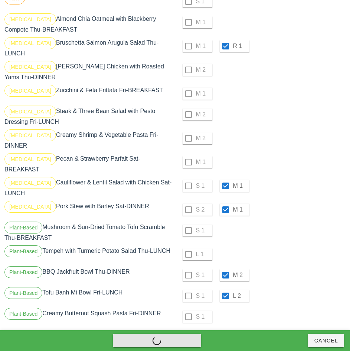
checkbox input "false"
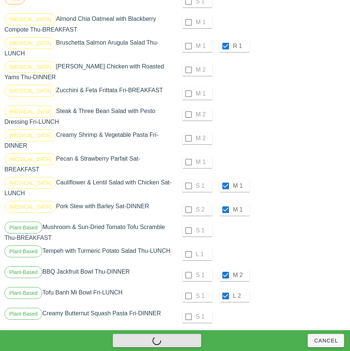
checkbox input "false"
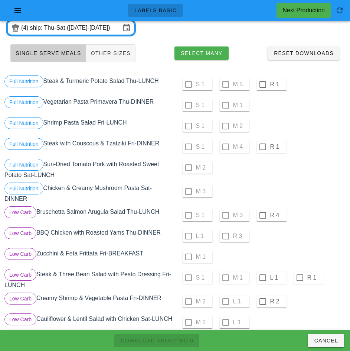
scroll to position [0, 0]
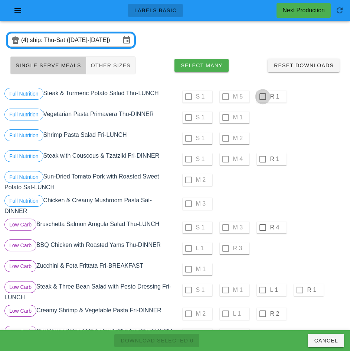
click at [263, 97] on div at bounding box center [263, 96] width 13 height 13
checkbox input "true"
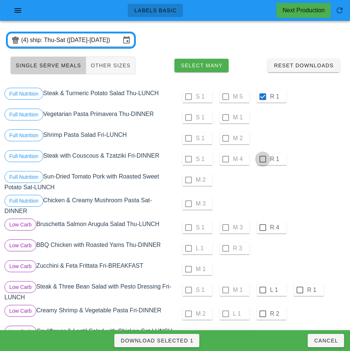
click at [262, 159] on div at bounding box center [263, 159] width 13 height 13
checkbox input "true"
click at [263, 227] on div at bounding box center [263, 227] width 13 height 13
checkbox input "true"
click at [262, 288] on div at bounding box center [263, 289] width 13 height 13
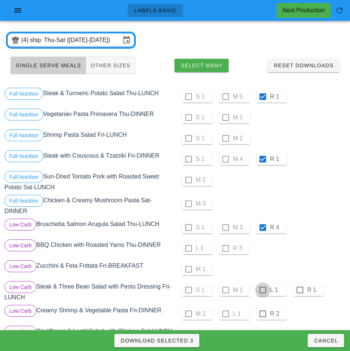
checkbox input "true"
click at [262, 313] on div at bounding box center [263, 313] width 13 height 13
checkbox input "true"
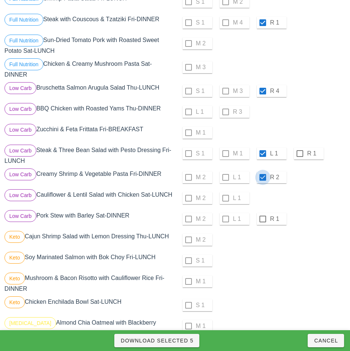
scroll to position [149, 0]
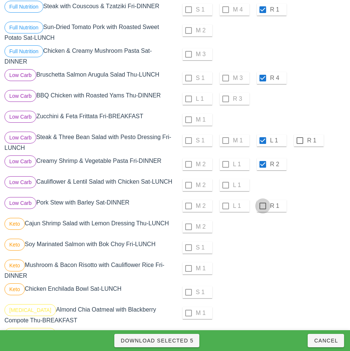
click at [263, 209] on div at bounding box center [263, 205] width 13 height 13
checkbox input "true"
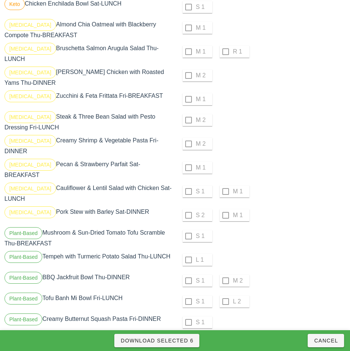
scroll to position [440, 0]
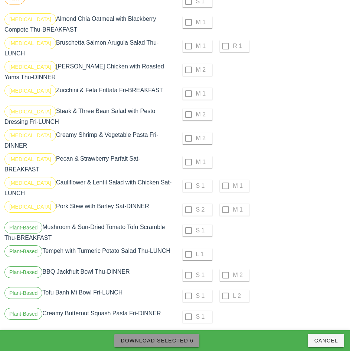
click at [186, 342] on span "Download Selected 6" at bounding box center [156, 340] width 73 height 6
checkbox input "false"
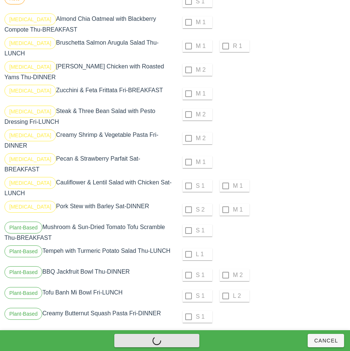
checkbox input "false"
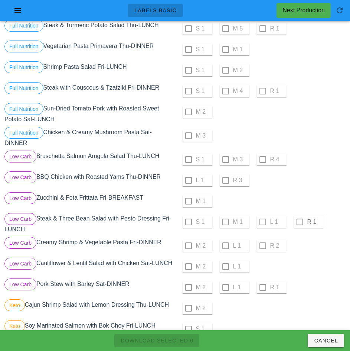
scroll to position [0, 0]
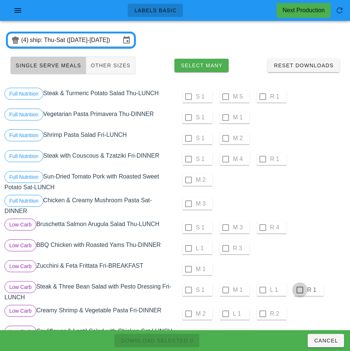
click at [300, 290] on div at bounding box center [300, 289] width 13 height 13
click at [185, 341] on span "Download Selected 1" at bounding box center [156, 340] width 73 height 6
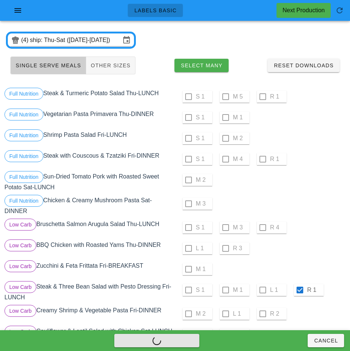
checkbox input "false"
